Goal: Task Accomplishment & Management: Use online tool/utility

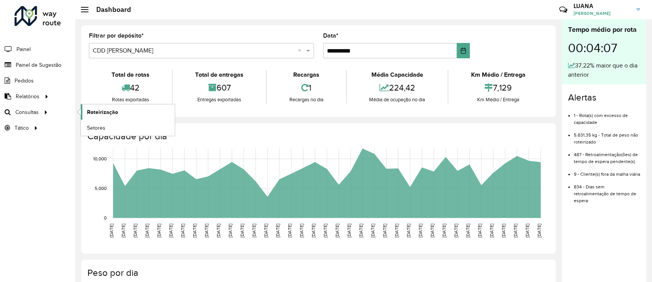
click at [93, 112] on span "Roteirização" at bounding box center [102, 112] width 31 height 8
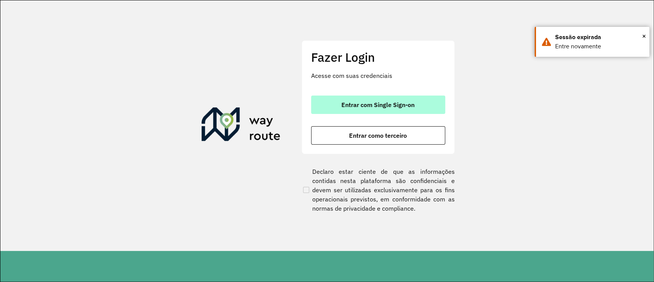
click at [361, 98] on button "Entrar com Single Sign-on" at bounding box center [378, 104] width 134 height 18
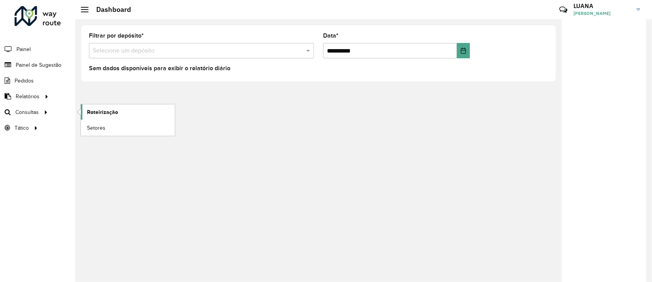
click at [95, 111] on span "Roteirização" at bounding box center [102, 112] width 31 height 8
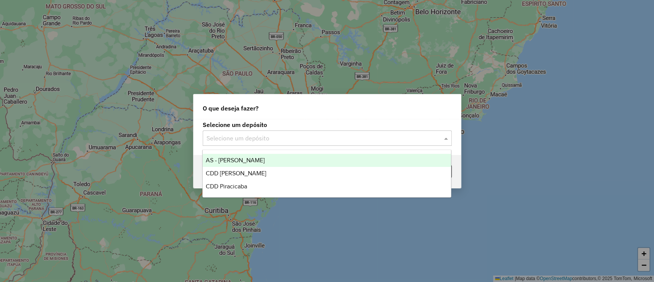
click at [301, 141] on input "text" at bounding box center [320, 138] width 226 height 9
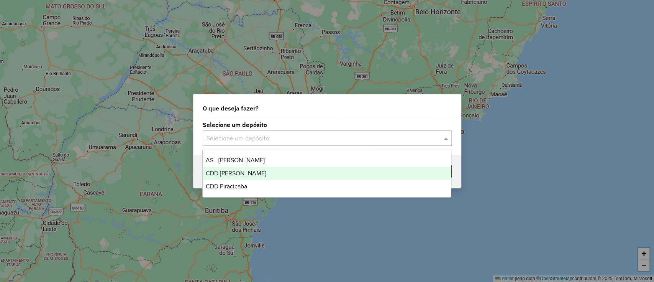
click at [247, 176] on div "CDD [PERSON_NAME]" at bounding box center [327, 173] width 248 height 13
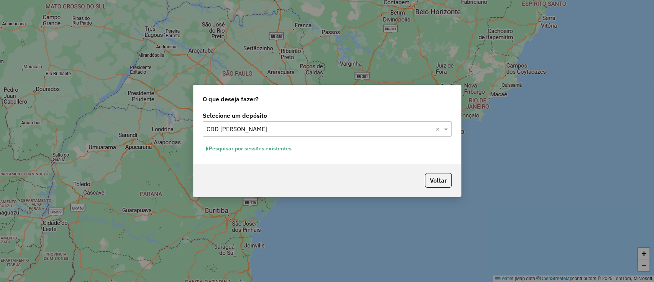
click at [260, 146] on button "Pesquisar por sessões existentes" at bounding box center [249, 149] width 92 height 12
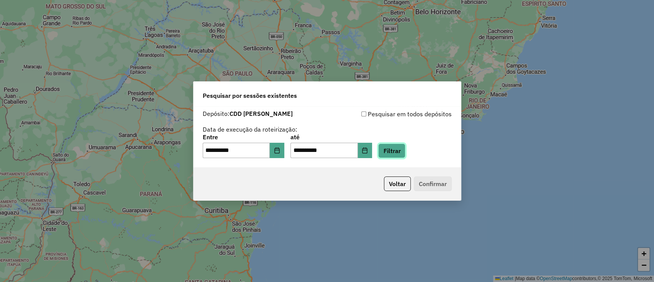
click at [393, 151] on button "Filtrar" at bounding box center [391, 150] width 27 height 15
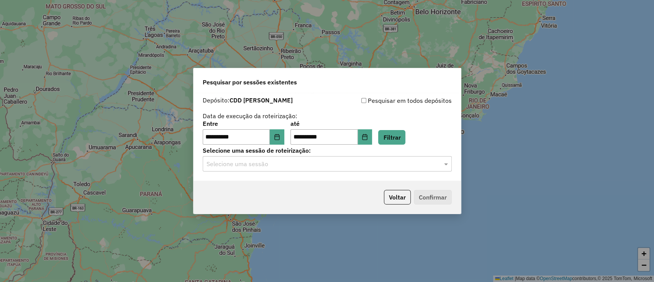
click at [338, 176] on div "**********" at bounding box center [328, 137] width 268 height 88
click at [302, 173] on div "**********" at bounding box center [328, 137] width 268 height 88
click at [264, 168] on div "Selecione uma sessão" at bounding box center [327, 163] width 249 height 15
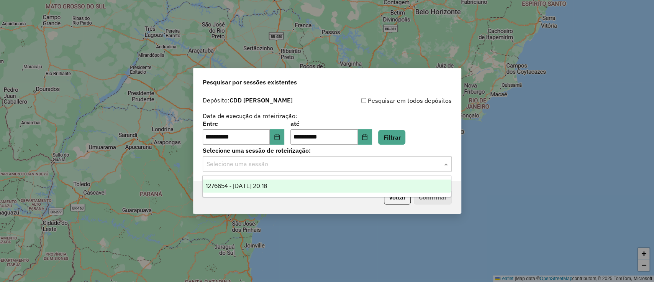
click at [261, 186] on span "1276654 - 16/09/2025 20:18" at bounding box center [236, 185] width 61 height 7
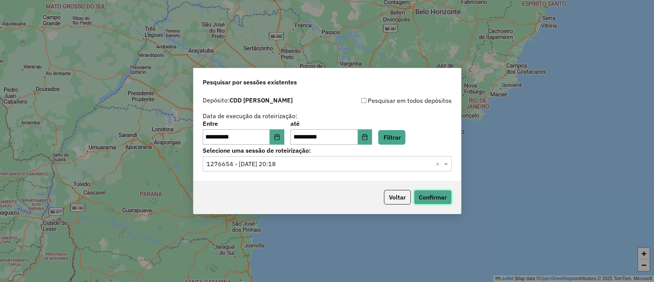
click at [421, 195] on button "Confirmar" at bounding box center [433, 197] width 38 height 15
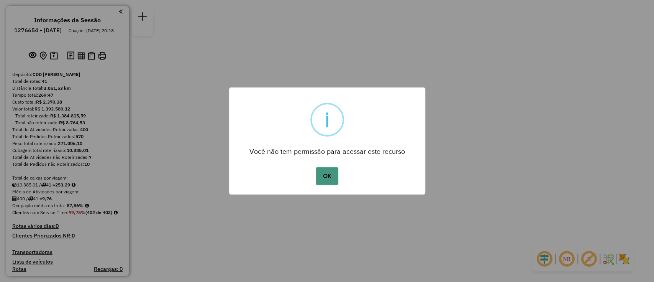
click at [328, 170] on button "OK" at bounding box center [327, 176] width 23 height 18
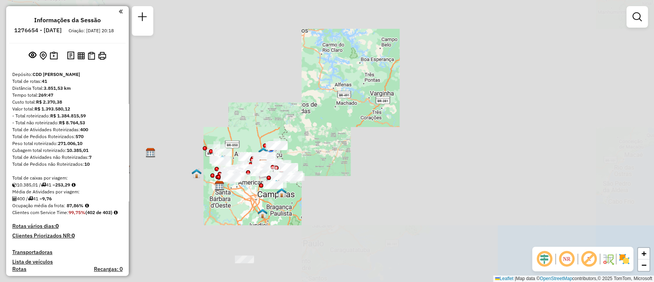
click at [236, 218] on div "Janela de atendimento Grade de atendimento Capacidade Transportadoras Veículos …" at bounding box center [327, 141] width 654 height 282
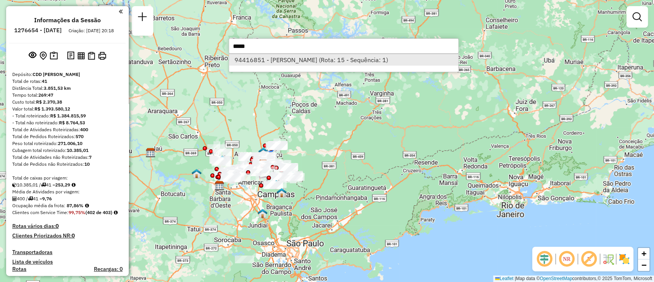
type input "*****"
click at [285, 65] on li "94416851 - E J DE SOUZA JUNIOR (Rota: 15 - Sequência: 1)" at bounding box center [343, 60] width 229 height 12
select select "**********"
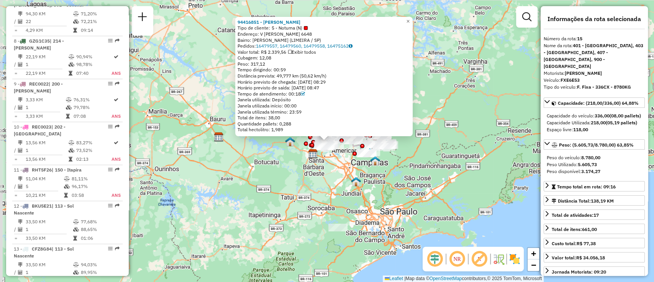
scroll to position [884, 0]
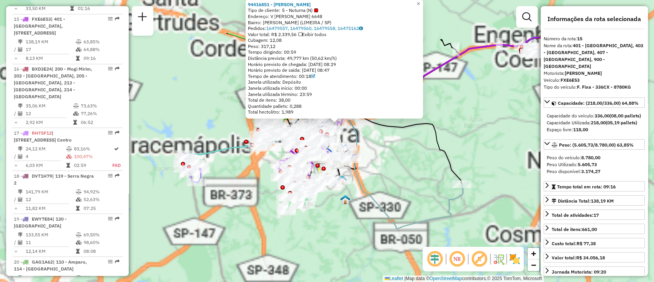
drag, startPoint x: 355, startPoint y: 199, endPoint x: 358, endPoint y: 244, distance: 44.9
click at [358, 259] on div "94416851 - E J DE SOUZA JUNIOR Tipo de cliente: 5 - Noturna (N) Endereço: V LUI…" at bounding box center [327, 141] width 654 height 282
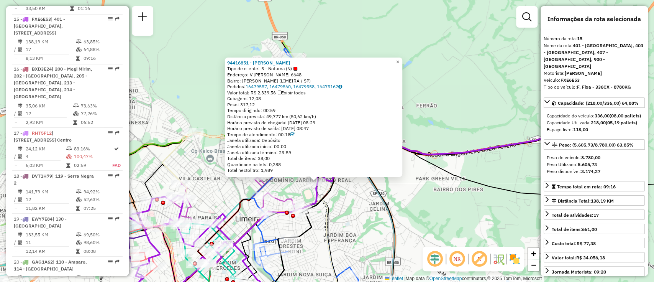
drag, startPoint x: 353, startPoint y: 136, endPoint x: 359, endPoint y: 206, distance: 70.0
click at [359, 206] on div "94416851 - E J DE SOUZA JUNIOR Tipo de cliente: 5 - Noturna (N) Endereço: V LUI…" at bounding box center [327, 141] width 654 height 282
